Goal: Complete application form

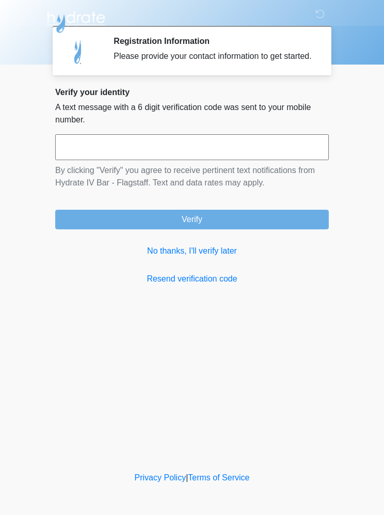
click at [223, 160] on input "text" at bounding box center [192, 147] width 274 height 26
type input "******"
click at [205, 229] on button "Verify" at bounding box center [192, 220] width 274 height 20
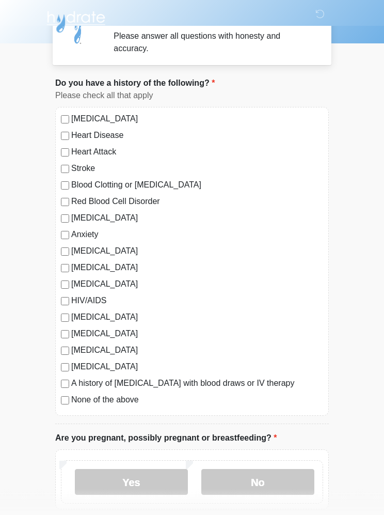
scroll to position [21, 0]
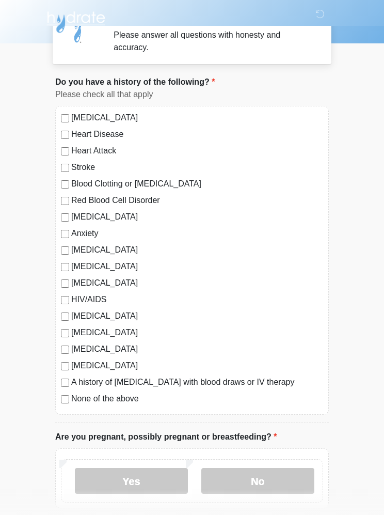
click at [248, 480] on label "No" at bounding box center [257, 481] width 113 height 26
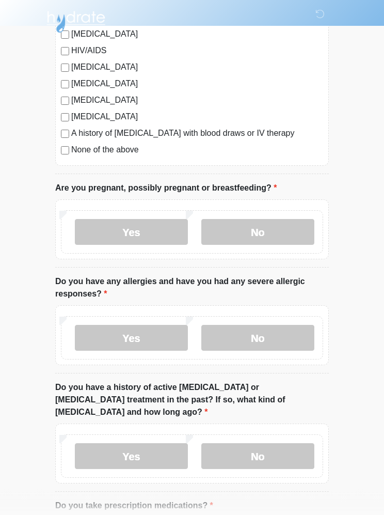
scroll to position [271, 0]
click at [254, 339] on label "No" at bounding box center [257, 337] width 113 height 26
click at [122, 337] on label "Yes" at bounding box center [131, 337] width 113 height 26
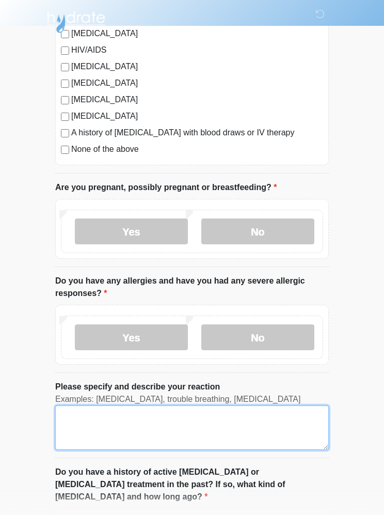
click at [242, 426] on textarea "Please specify and describe your reaction" at bounding box center [192, 427] width 274 height 44
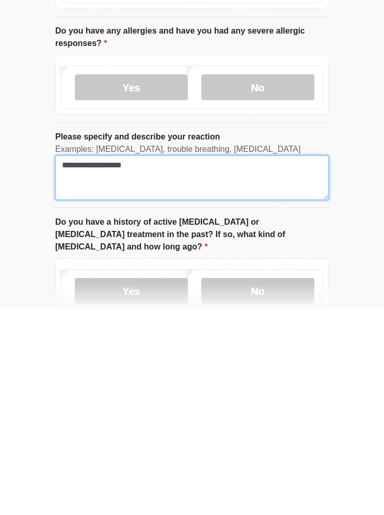
type textarea "**********"
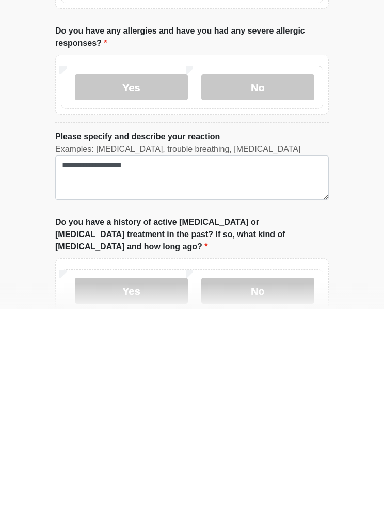
click at [260, 484] on label "No" at bounding box center [257, 497] width 113 height 26
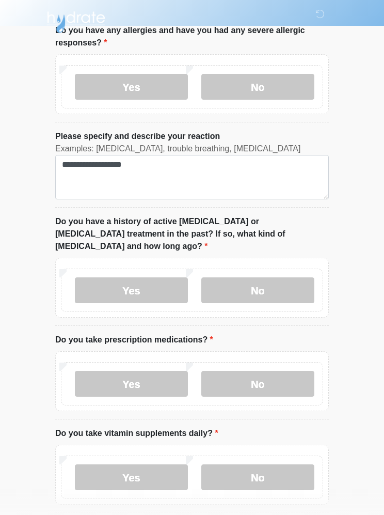
click at [260, 371] on label "No" at bounding box center [257, 384] width 113 height 26
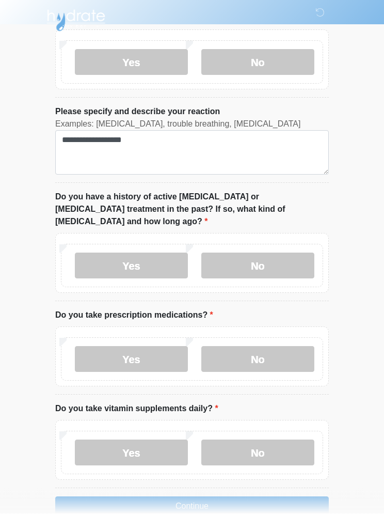
scroll to position [544, 0]
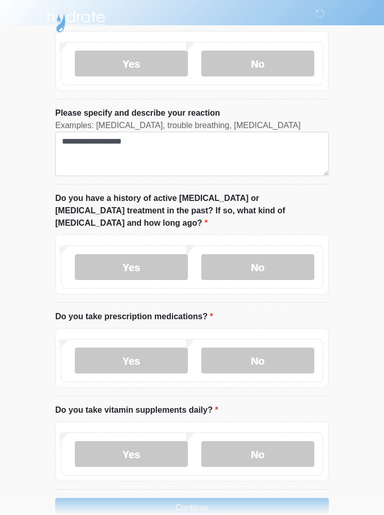
click at [125, 443] on label "Yes" at bounding box center [131, 454] width 113 height 26
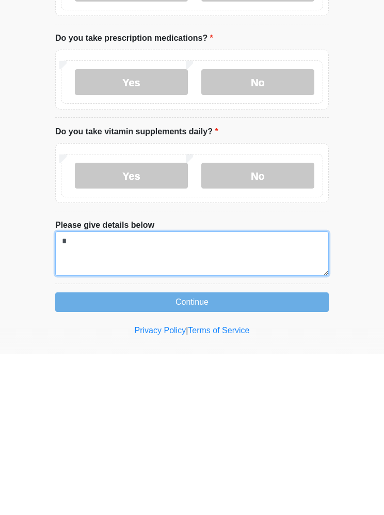
scroll to position [661, 0]
type textarea "**********"
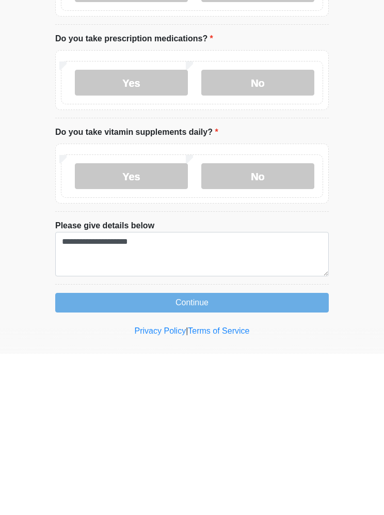
click at [222, 454] on button "Continue" at bounding box center [192, 464] width 274 height 20
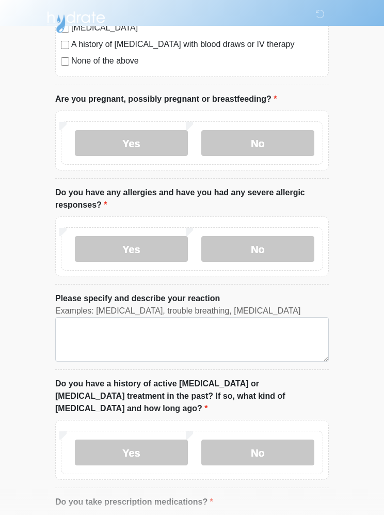
scroll to position [95, 0]
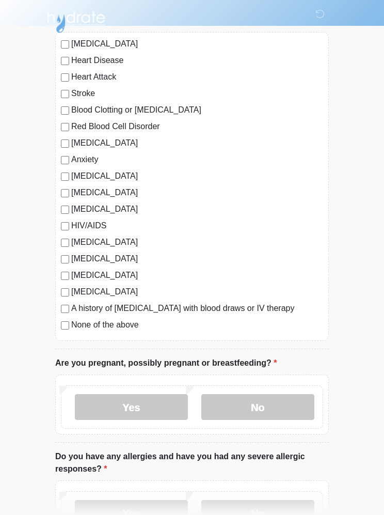
click at [200, 475] on label "Do you have any allergies and have you had any severe allergic responses?" at bounding box center [192, 462] width 274 height 25
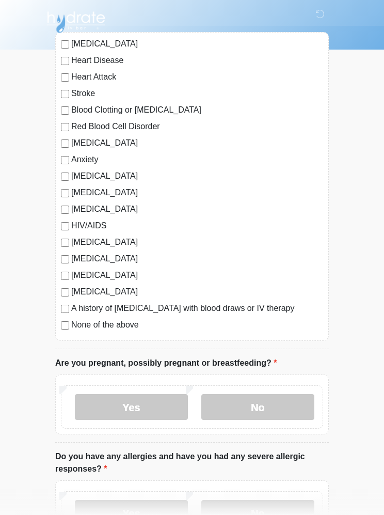
scroll to position [0, 0]
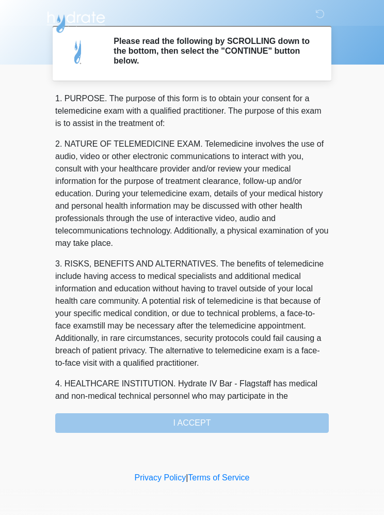
click at [175, 416] on div "1. PURPOSE. The purpose of this form is to obtain your consent for a telemedici…" at bounding box center [192, 262] width 274 height 340
click at [167, 432] on div "1. PURPOSE. The purpose of this form is to obtain your consent for a telemedici…" at bounding box center [192, 262] width 274 height 340
click at [163, 419] on div "1. PURPOSE. The purpose of this form is to obtain your consent for a telemedici…" at bounding box center [192, 262] width 274 height 340
click at [209, 419] on div "1. PURPOSE. The purpose of this form is to obtain your consent for a telemedici…" at bounding box center [192, 262] width 274 height 340
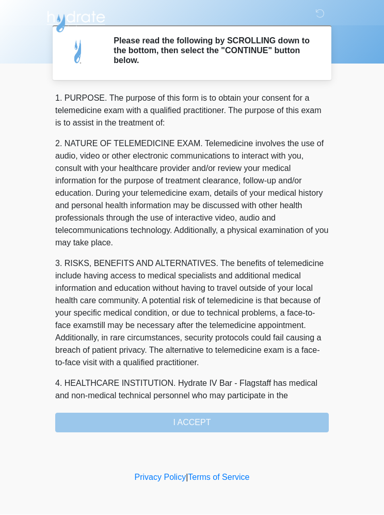
click at [204, 415] on div "1. PURPOSE. The purpose of this form is to obtain your consent for a telemedici…" at bounding box center [192, 262] width 274 height 340
click at [224, 424] on div "1. PURPOSE. The purpose of this form is to obtain your consent for a telemedici…" at bounding box center [192, 262] width 274 height 340
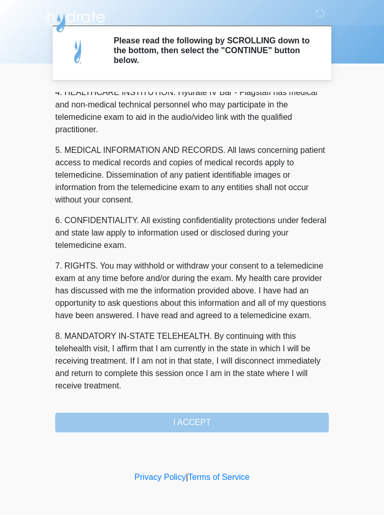
scroll to position [303, 0]
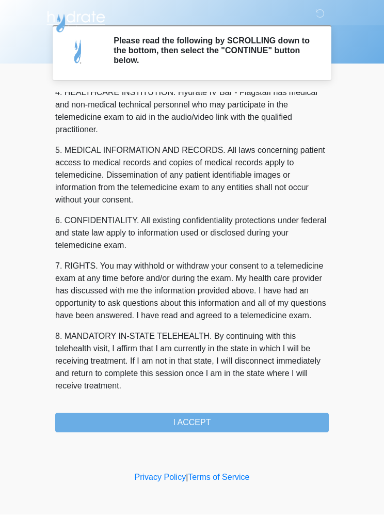
click at [231, 421] on button "I ACCEPT" at bounding box center [192, 423] width 274 height 20
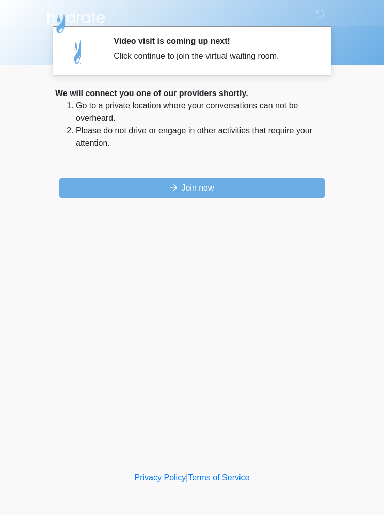
click at [217, 179] on button "Join now" at bounding box center [191, 188] width 265 height 20
